Goal: Navigation & Orientation: Find specific page/section

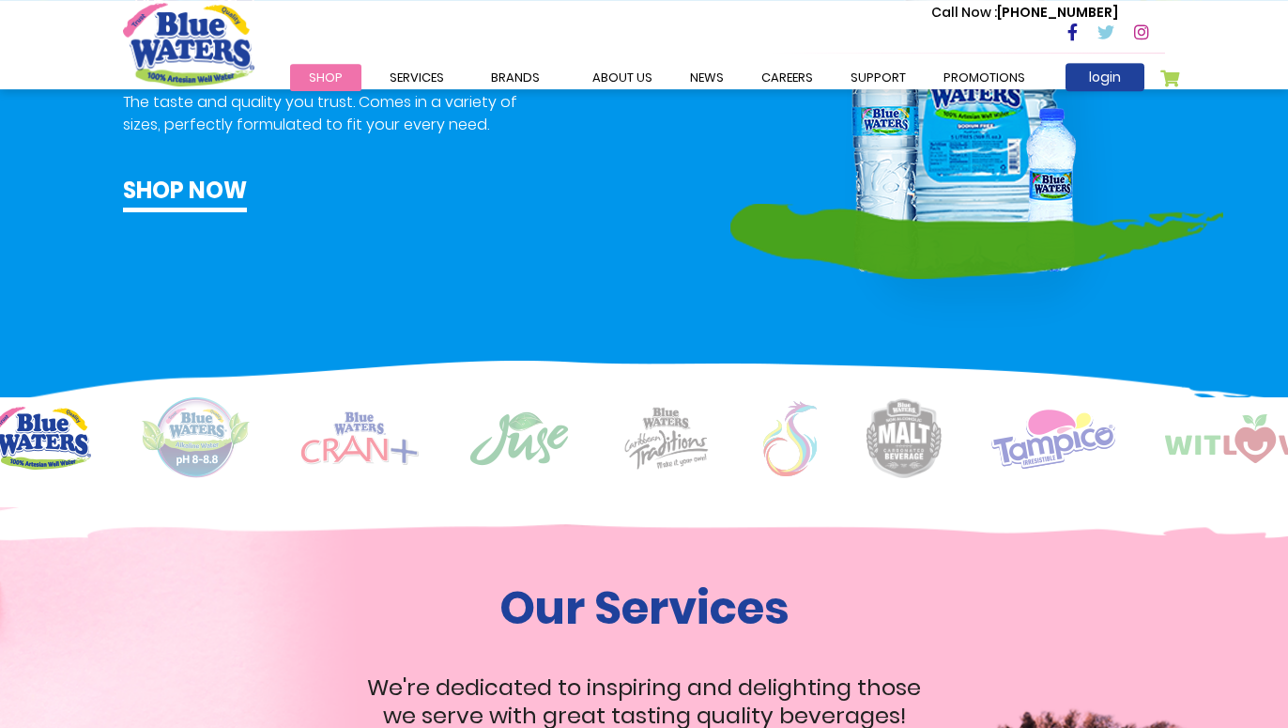
scroll to position [1068, 0]
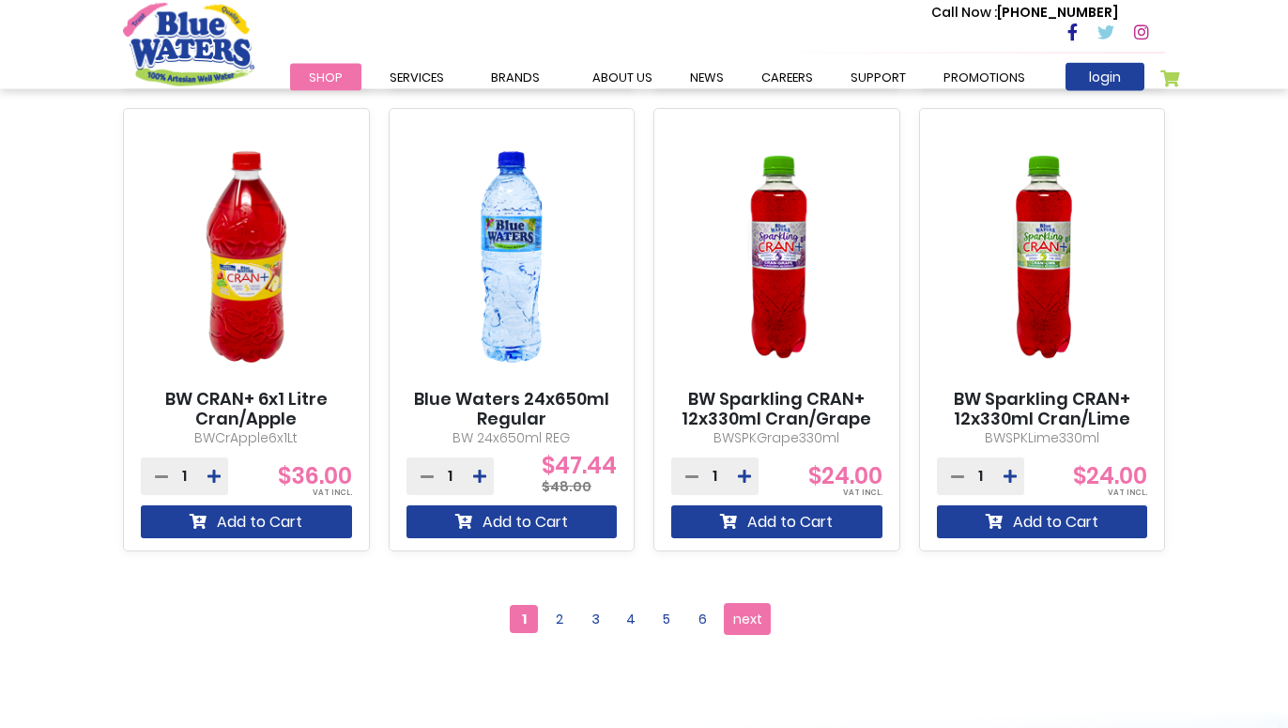
scroll to position [1628, 0]
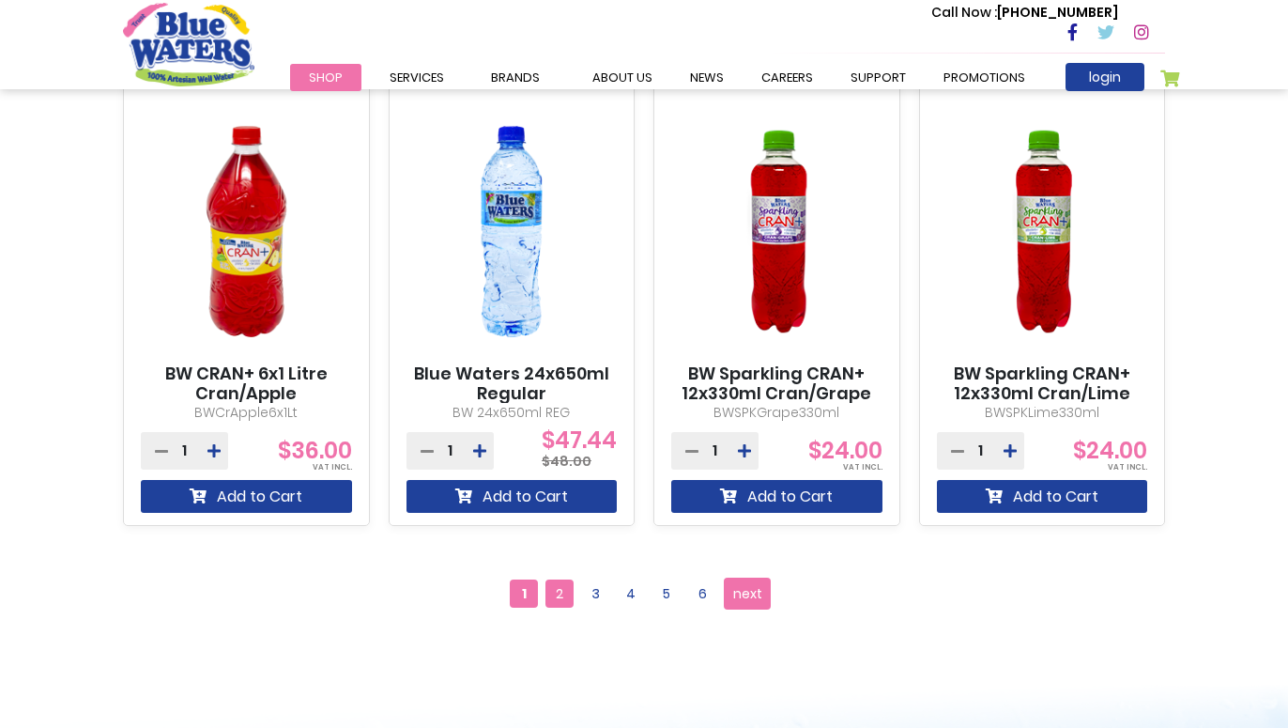
click at [553, 590] on span "2" at bounding box center [559, 593] width 28 height 28
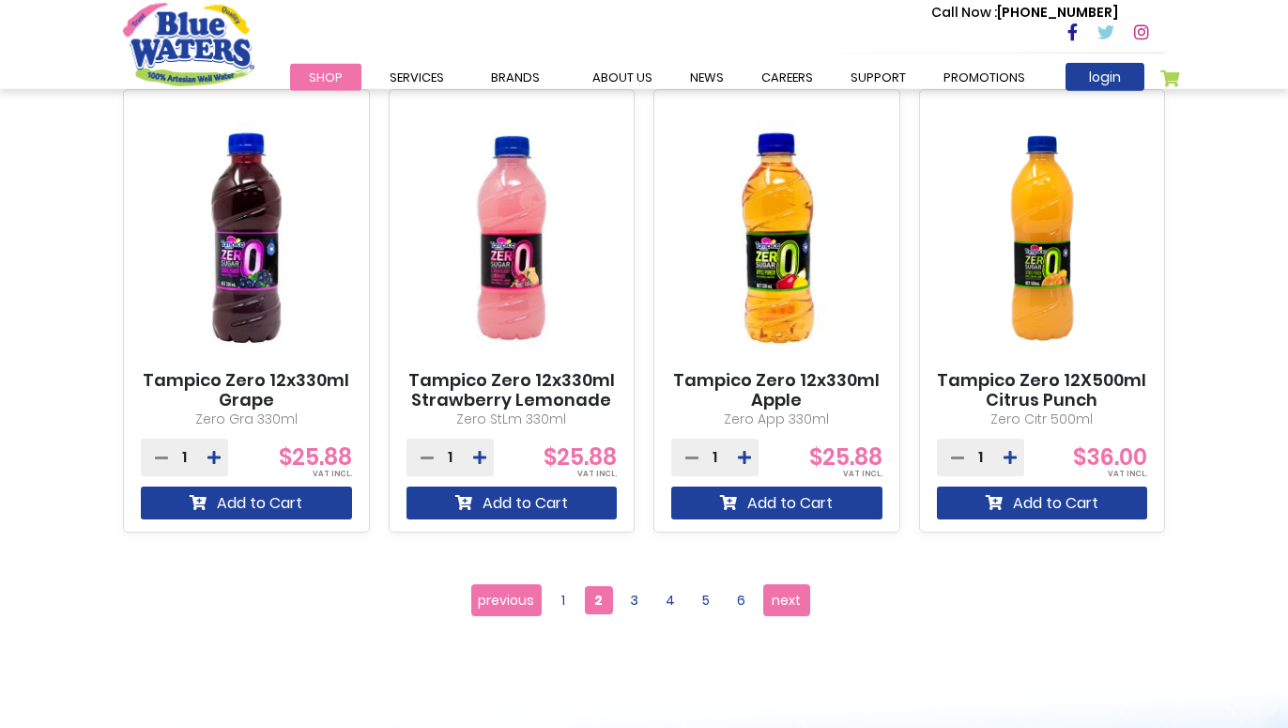
scroll to position [1819, 0]
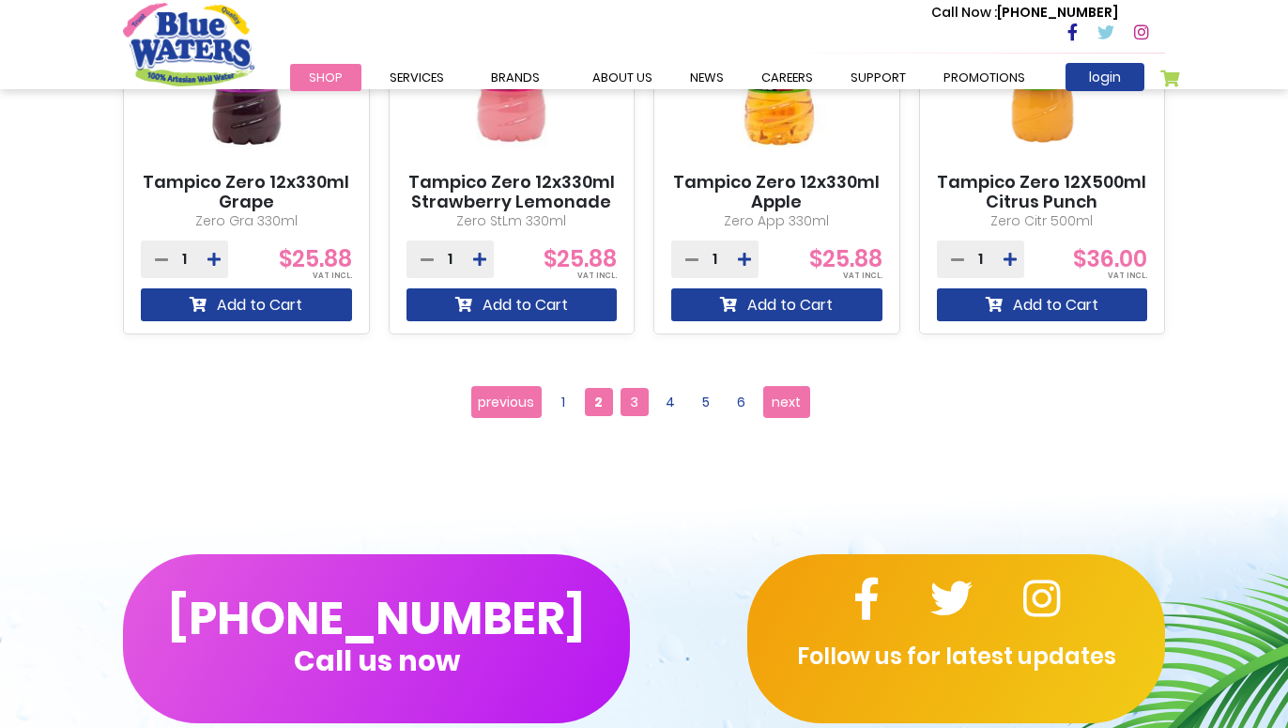
click at [635, 396] on span "3" at bounding box center [635, 402] width 28 height 28
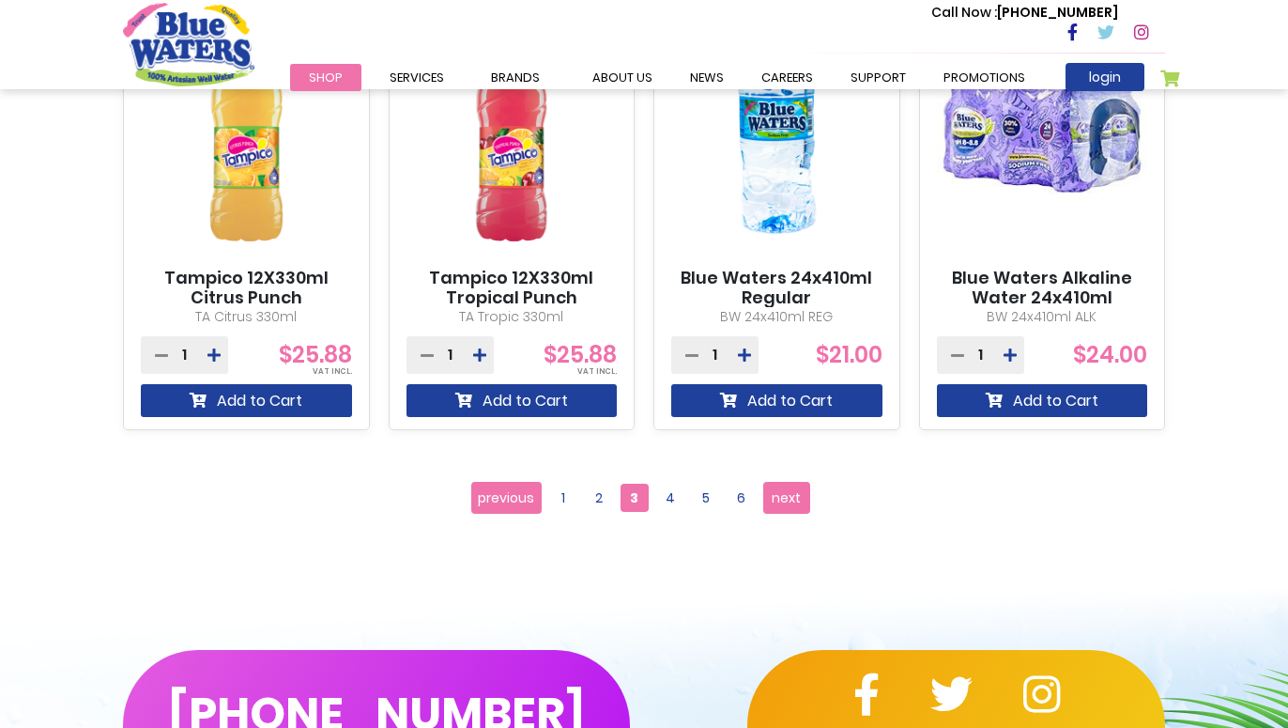
scroll to position [2107, 0]
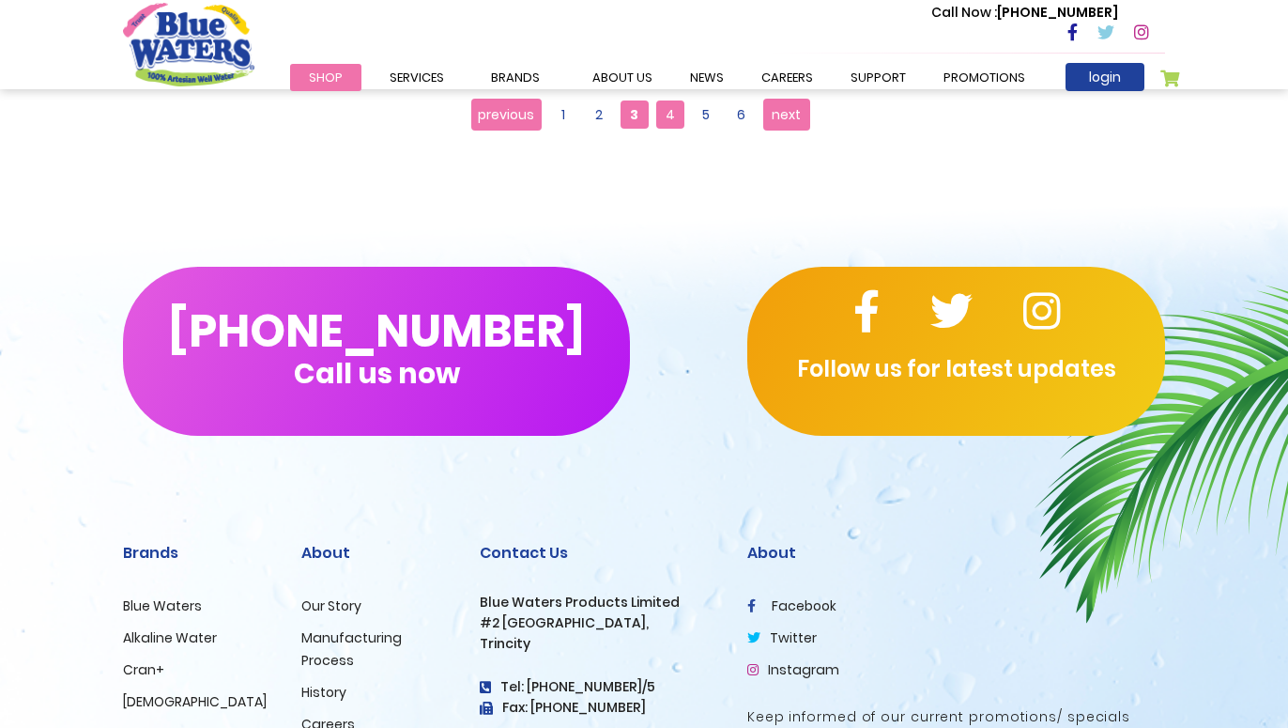
click at [680, 117] on span "4" at bounding box center [670, 114] width 28 height 28
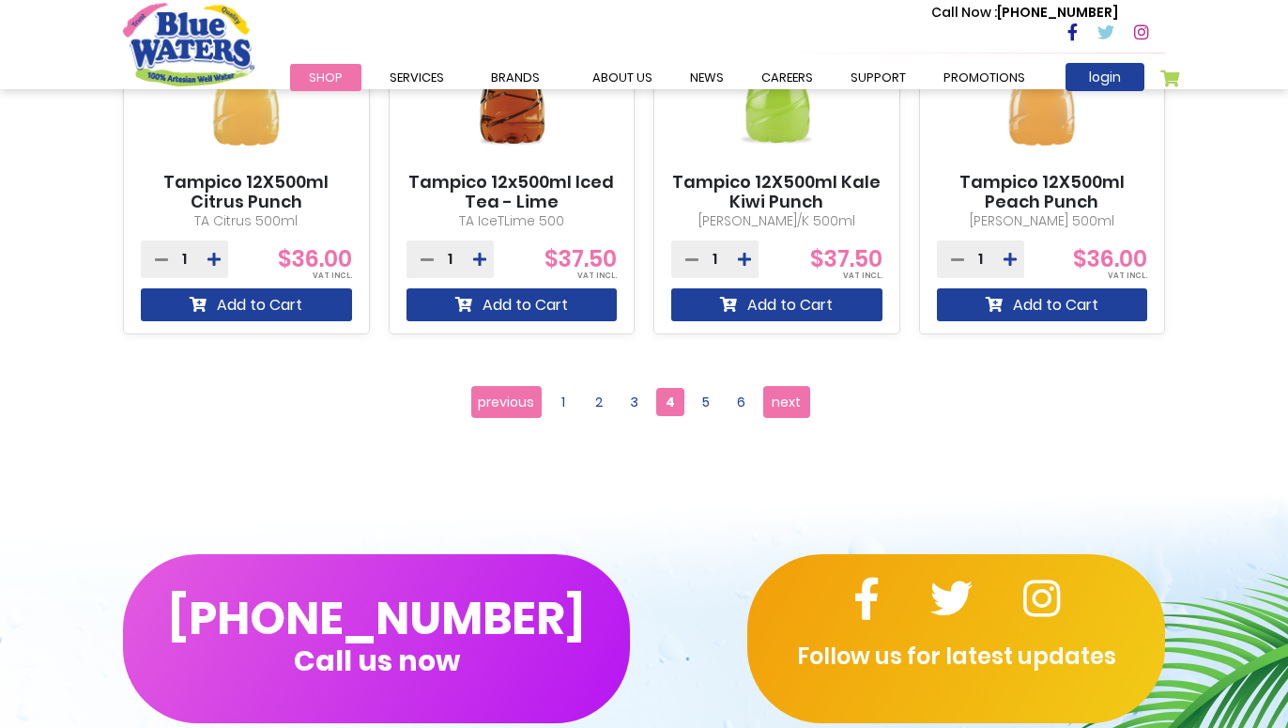
scroll to position [1915, 0]
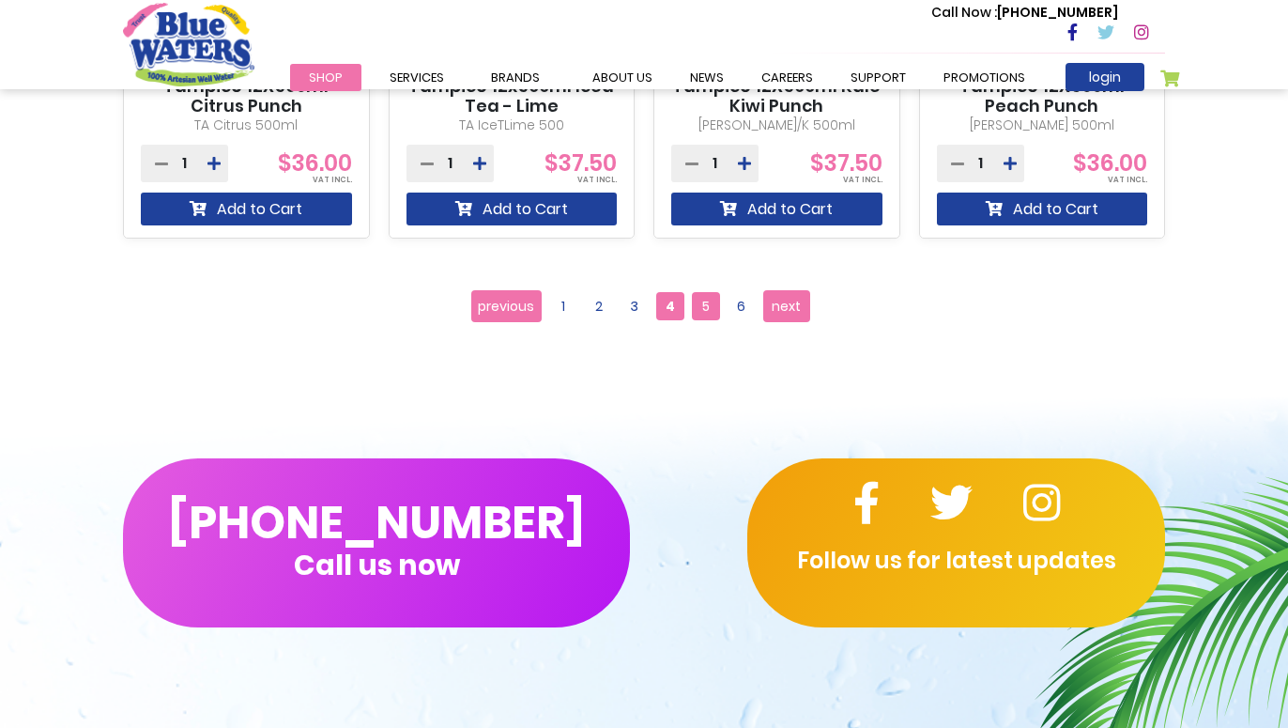
click at [701, 299] on span "5" at bounding box center [706, 306] width 28 height 28
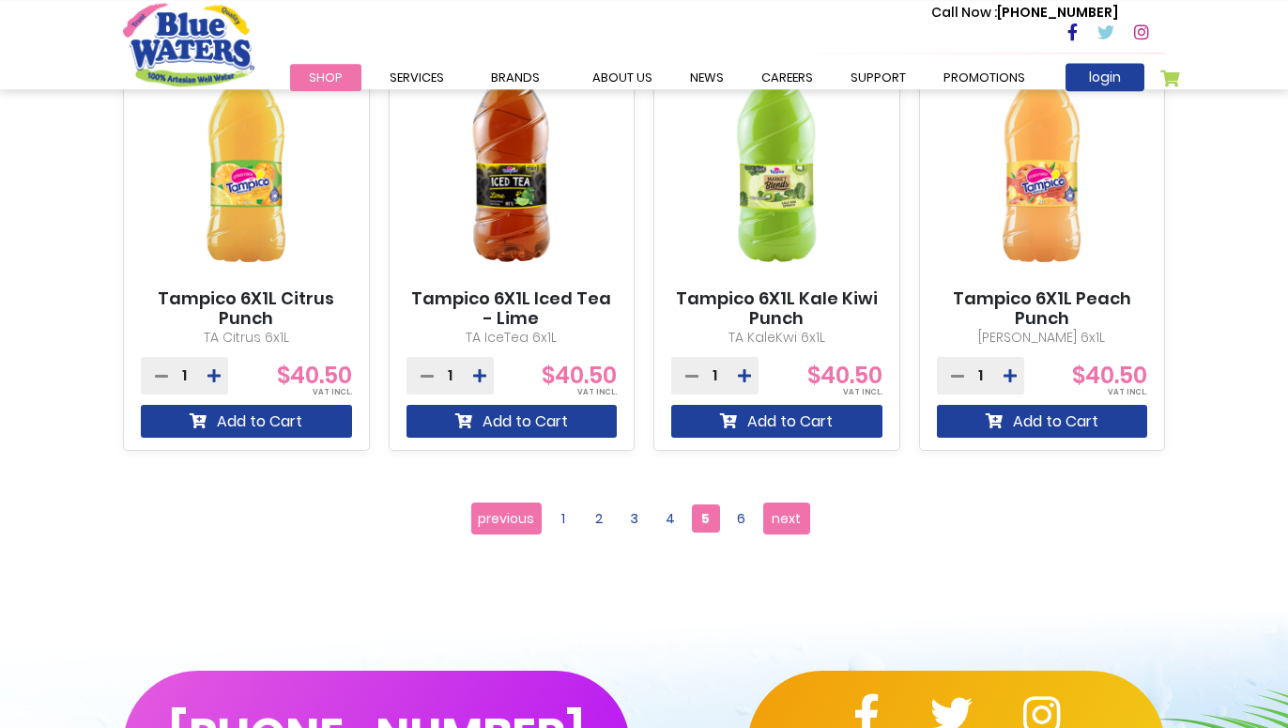
scroll to position [1915, 0]
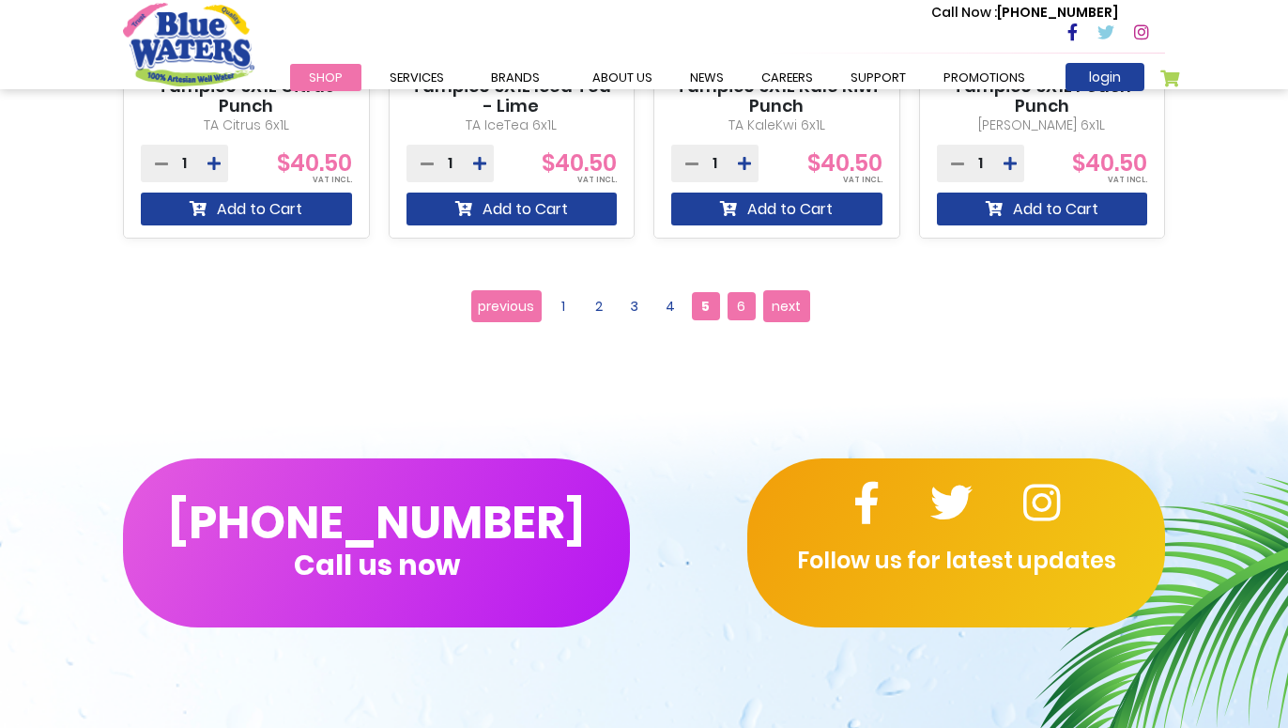
click at [746, 301] on span "6" at bounding box center [742, 306] width 28 height 28
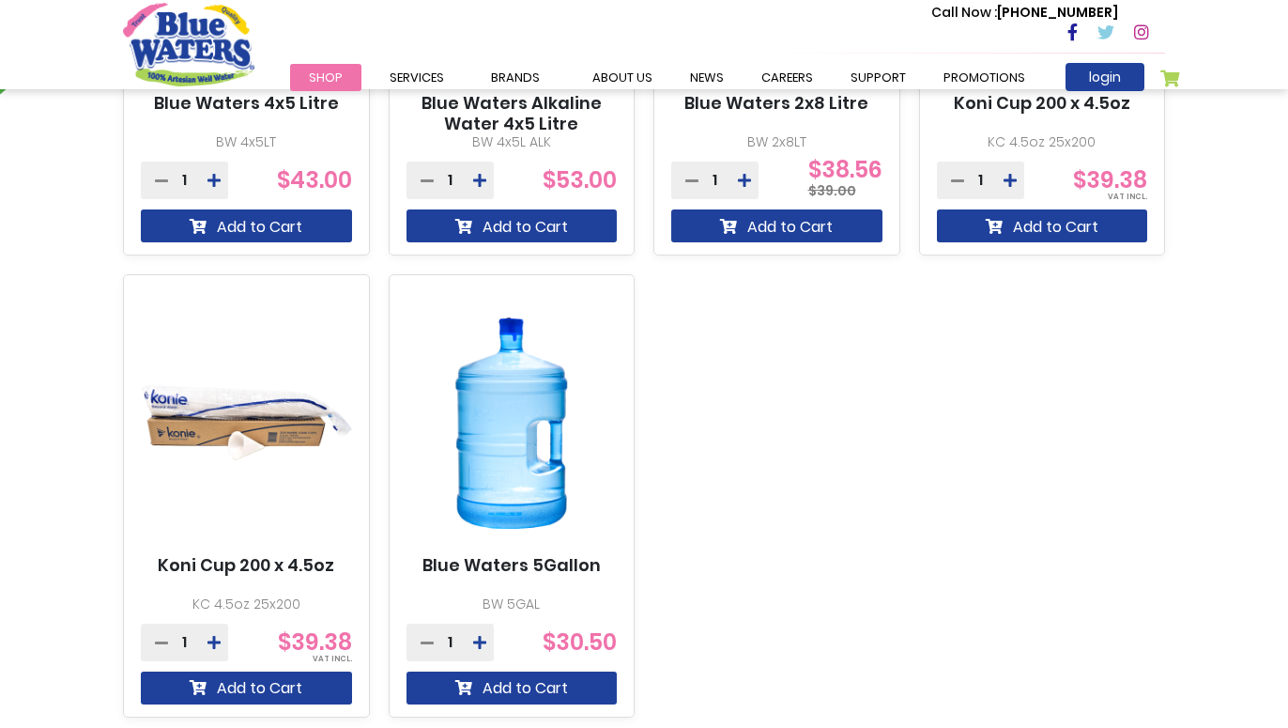
scroll to position [1724, 0]
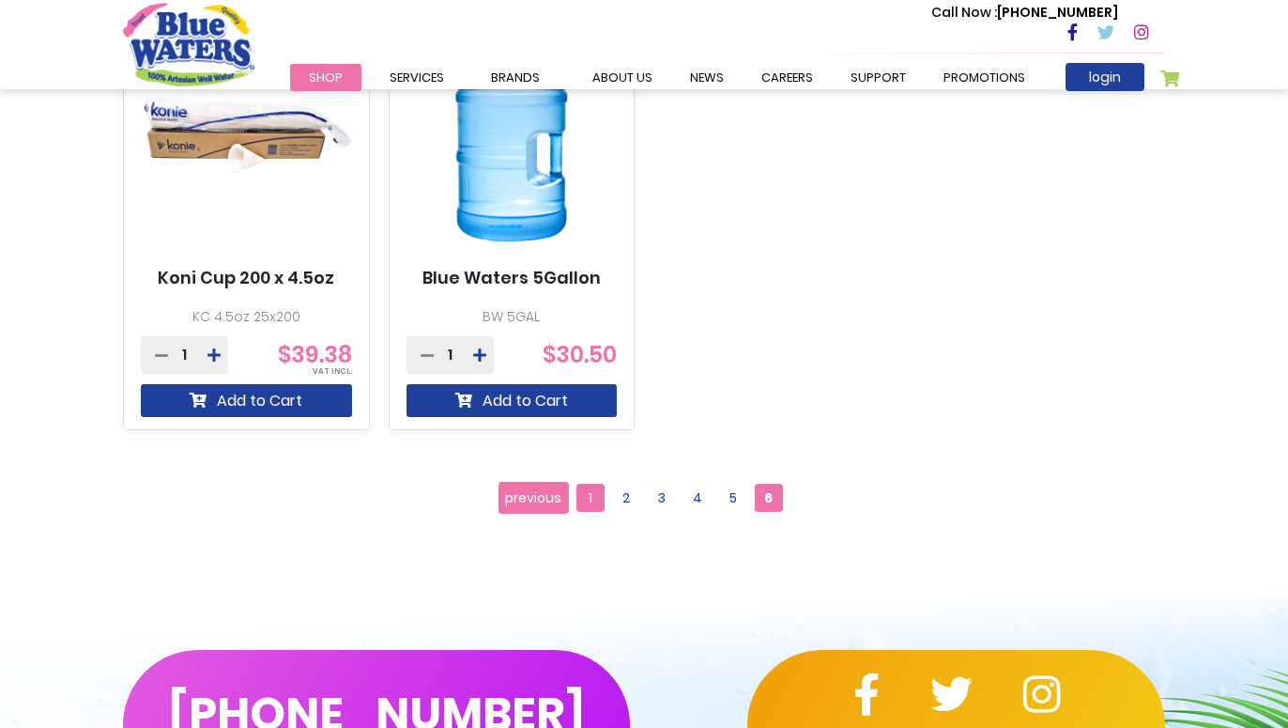
click at [593, 490] on span "1" at bounding box center [590, 497] width 28 height 28
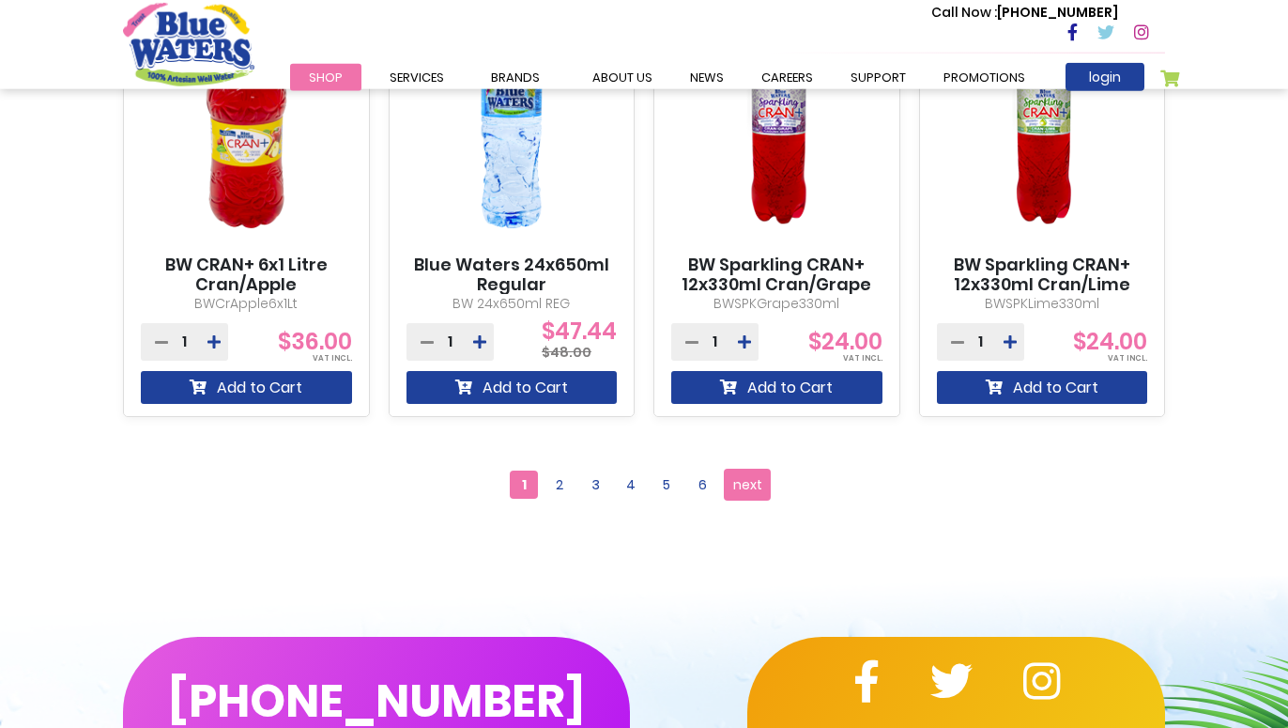
scroll to position [1915, 0]
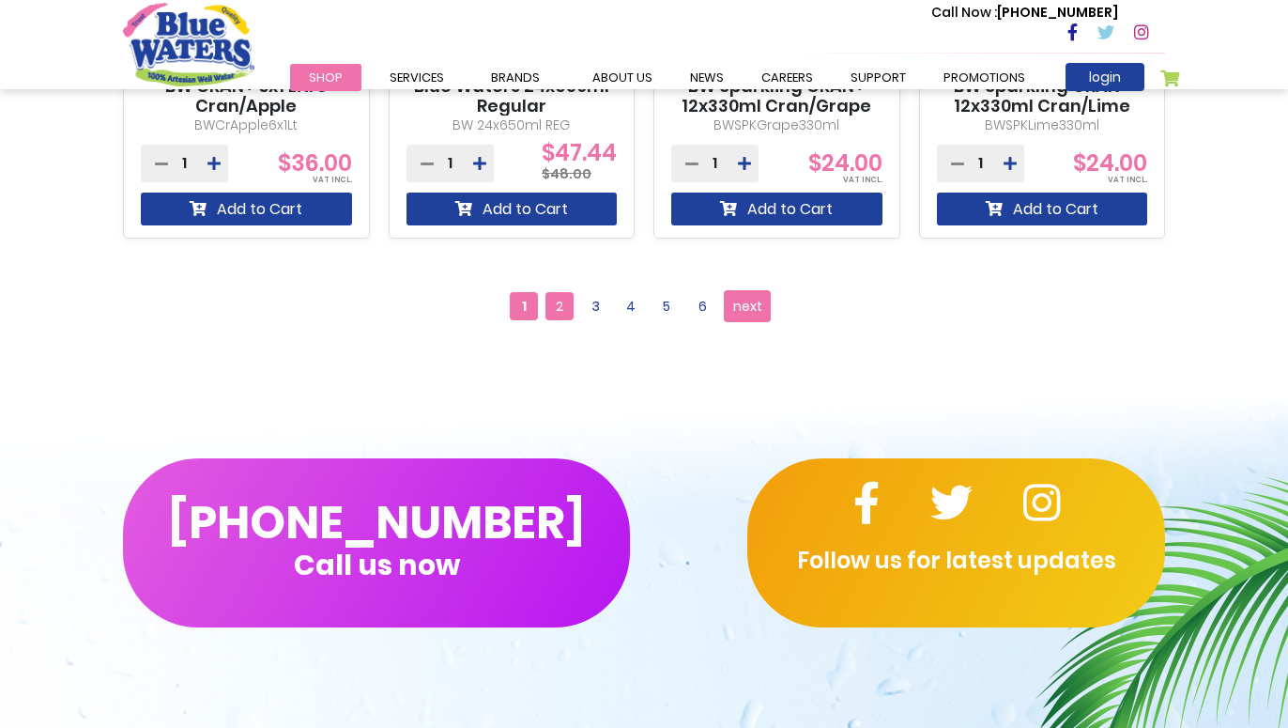
click at [555, 312] on span "2" at bounding box center [559, 306] width 28 height 28
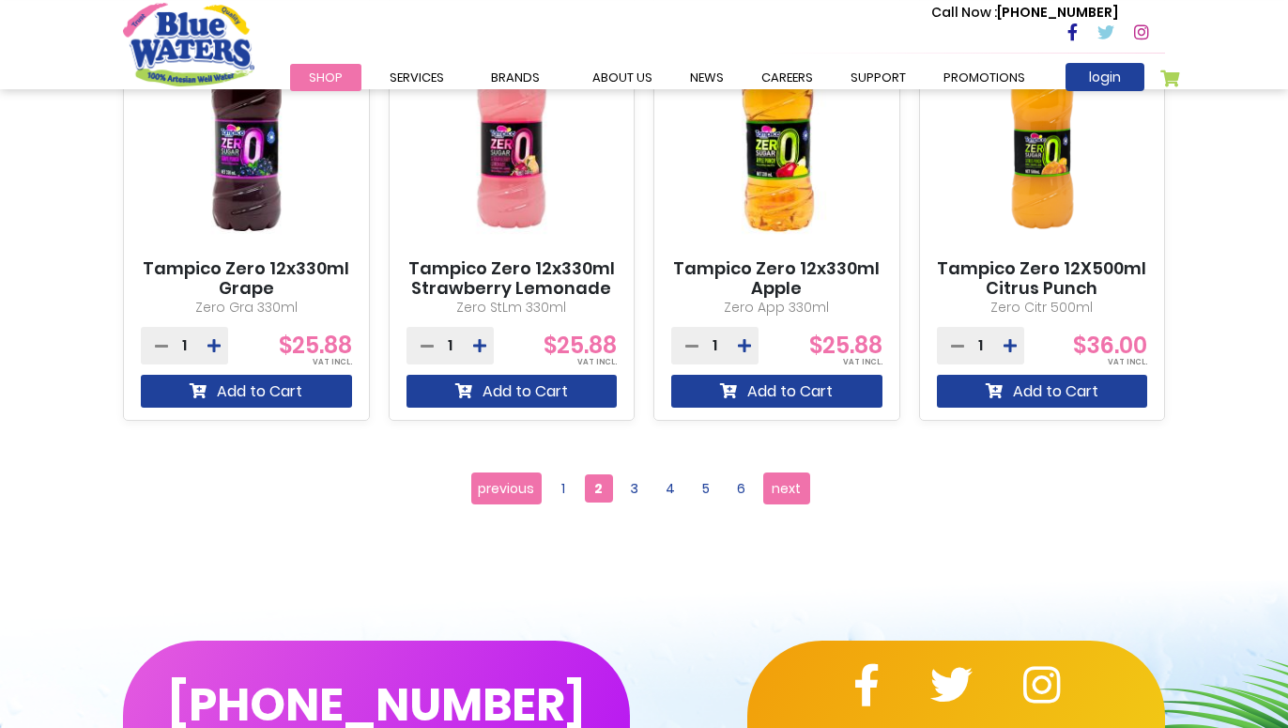
scroll to position [1819, 0]
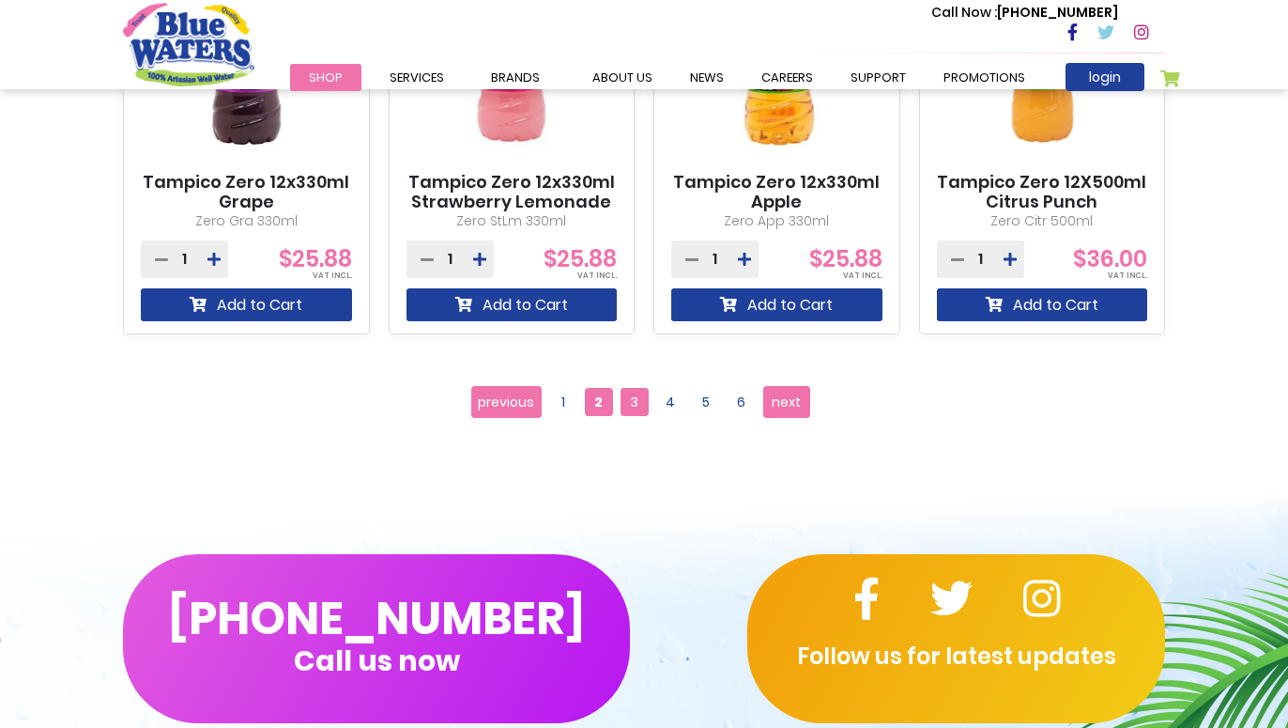
click at [637, 400] on span "3" at bounding box center [635, 402] width 28 height 28
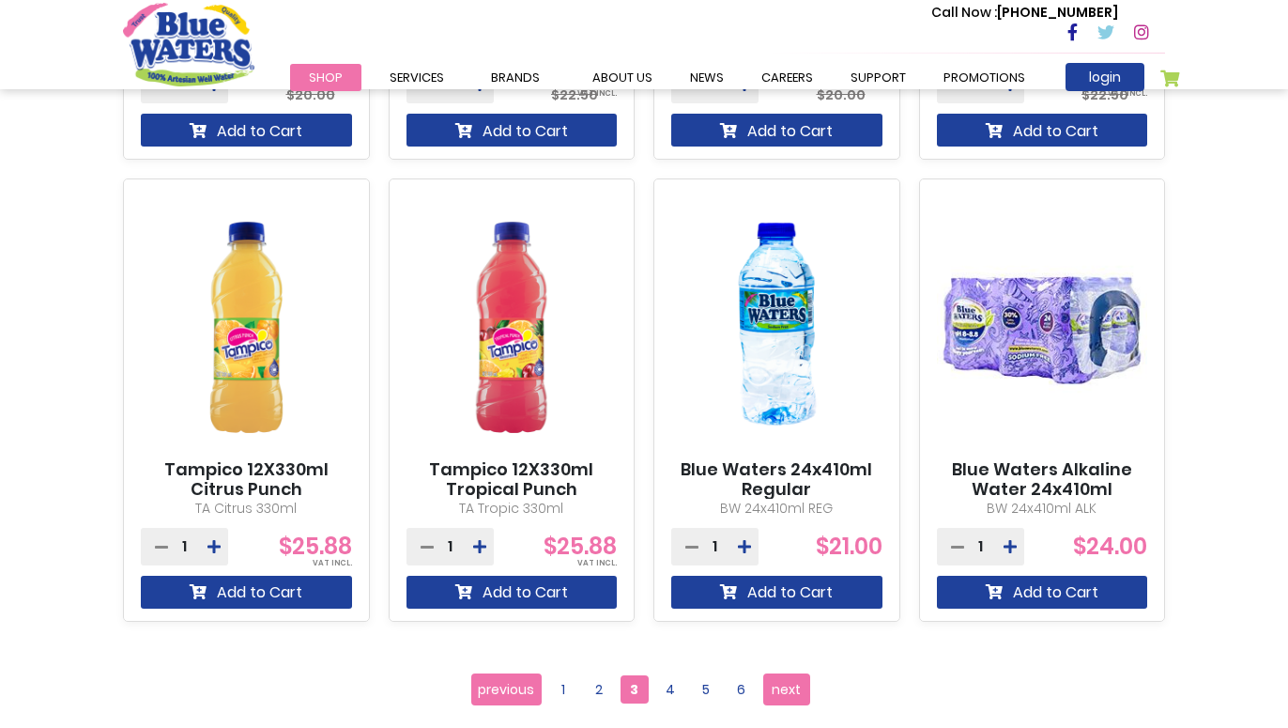
scroll to position [1149, 0]
